Goal: Transaction & Acquisition: Purchase product/service

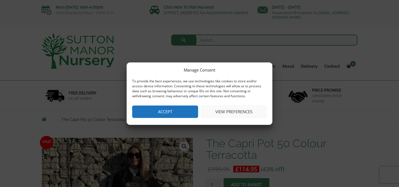
click at [234, 113] on button "View preferences" at bounding box center [234, 112] width 66 height 12
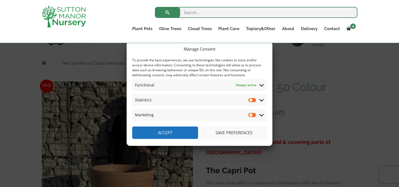
scroll to position [63, 0]
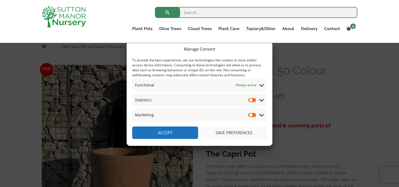
click at [239, 131] on button "Save preferences" at bounding box center [234, 133] width 66 height 12
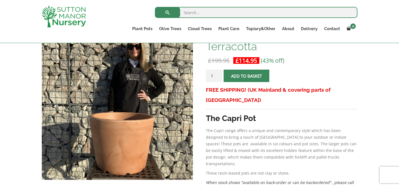
scroll to position [114, 0]
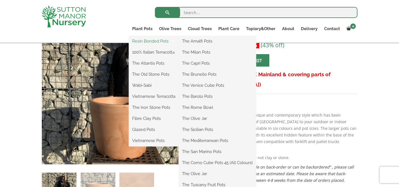
click at [159, 42] on link "Resin Bonded Pots" at bounding box center [154, 41] width 50 height 8
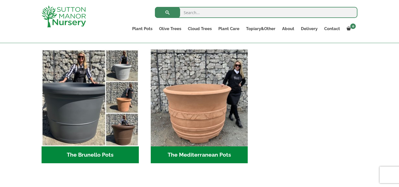
scroll to position [780, 0]
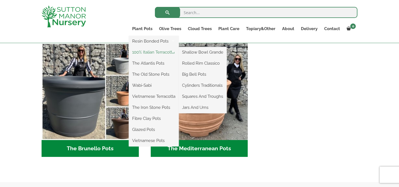
click at [143, 53] on link "100% Italian Terracotta" at bounding box center [154, 52] width 50 height 8
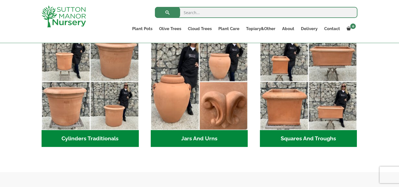
scroll to position [338, 0]
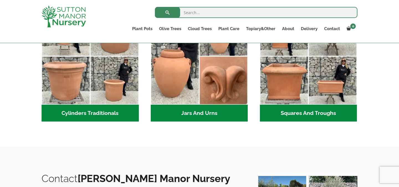
click at [94, 111] on h2 "Cylinders Traditionals (2)" at bounding box center [90, 113] width 97 height 17
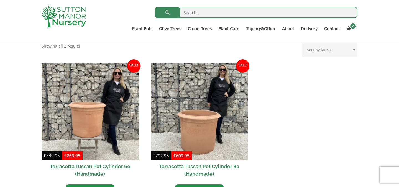
scroll to position [263, 0]
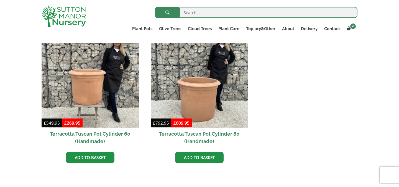
click at [91, 134] on h2 "Terracotta Tuscan Pot Cylinder 60 (Handmade)" at bounding box center [90, 138] width 97 height 20
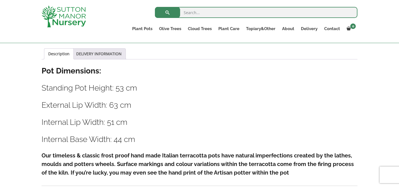
scroll to position [322, 0]
